Goal: Information Seeking & Learning: Compare options

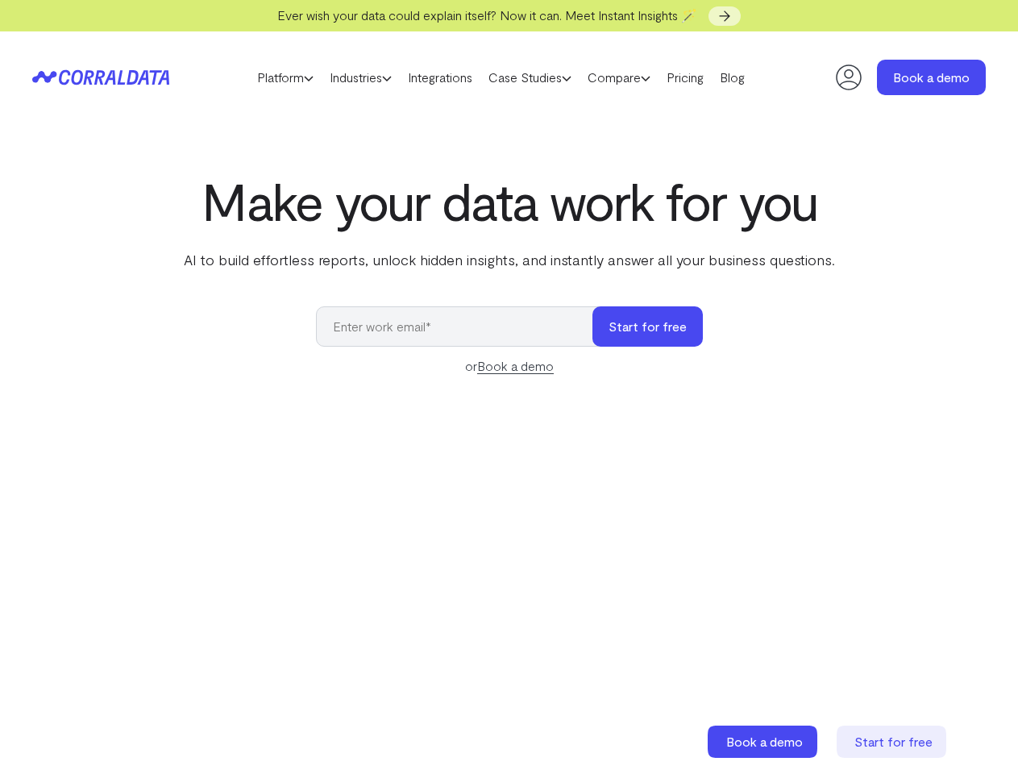
click at [269, 77] on link "Platform" at bounding box center [285, 77] width 73 height 24
click at [356, 77] on link "Industries" at bounding box center [361, 77] width 78 height 24
click at [546, 77] on link "Case Studies" at bounding box center [530, 77] width 99 height 24
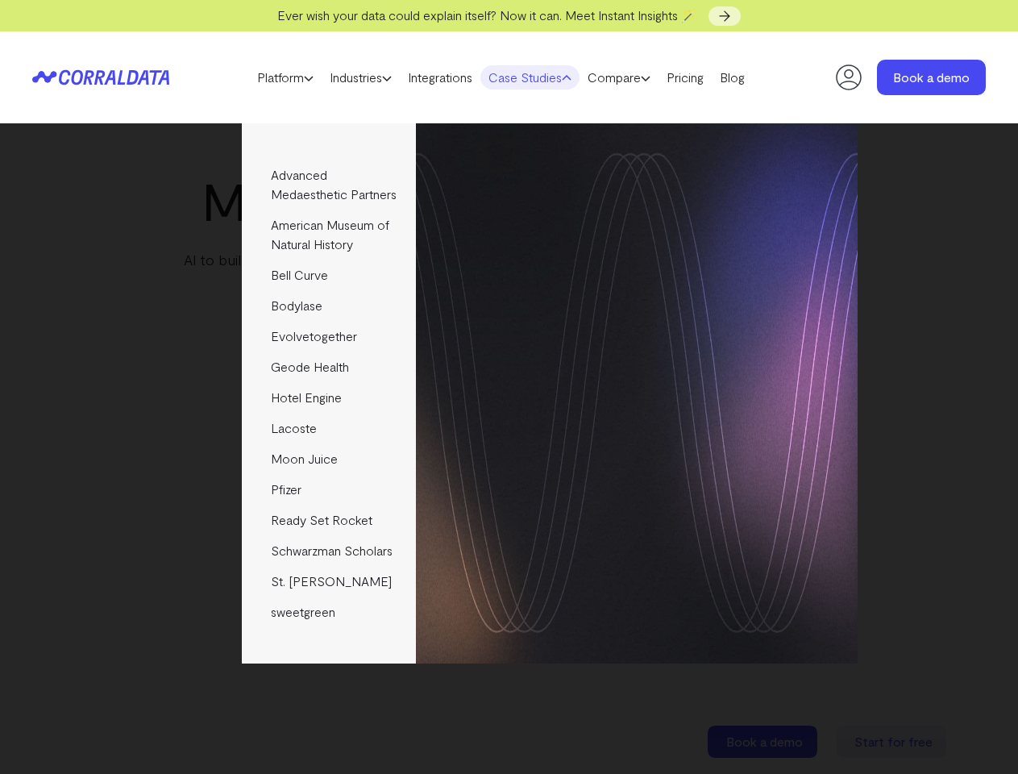
click at [646, 77] on link "Compare" at bounding box center [619, 77] width 79 height 24
click at [648, 327] on img at bounding box center [637, 296] width 442 height 347
